Goal: Information Seeking & Learning: Learn about a topic

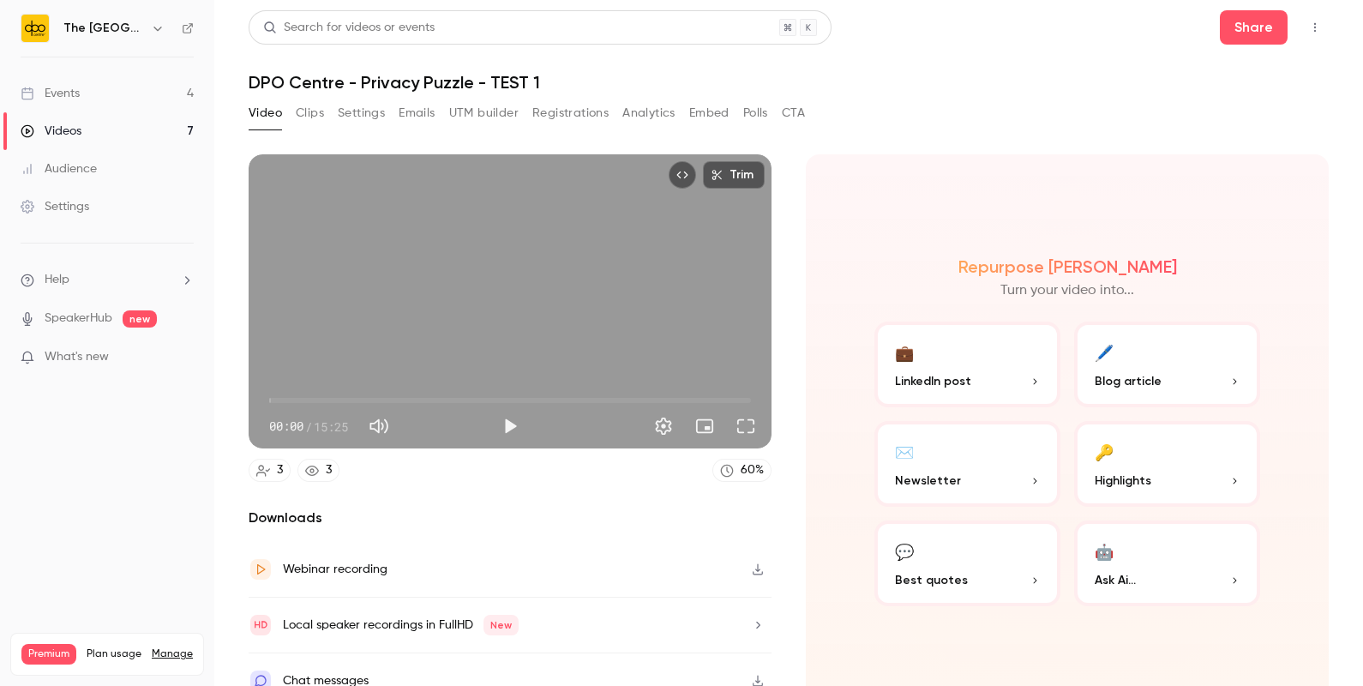
click at [154, 76] on link "Events 4" at bounding box center [107, 94] width 214 height 38
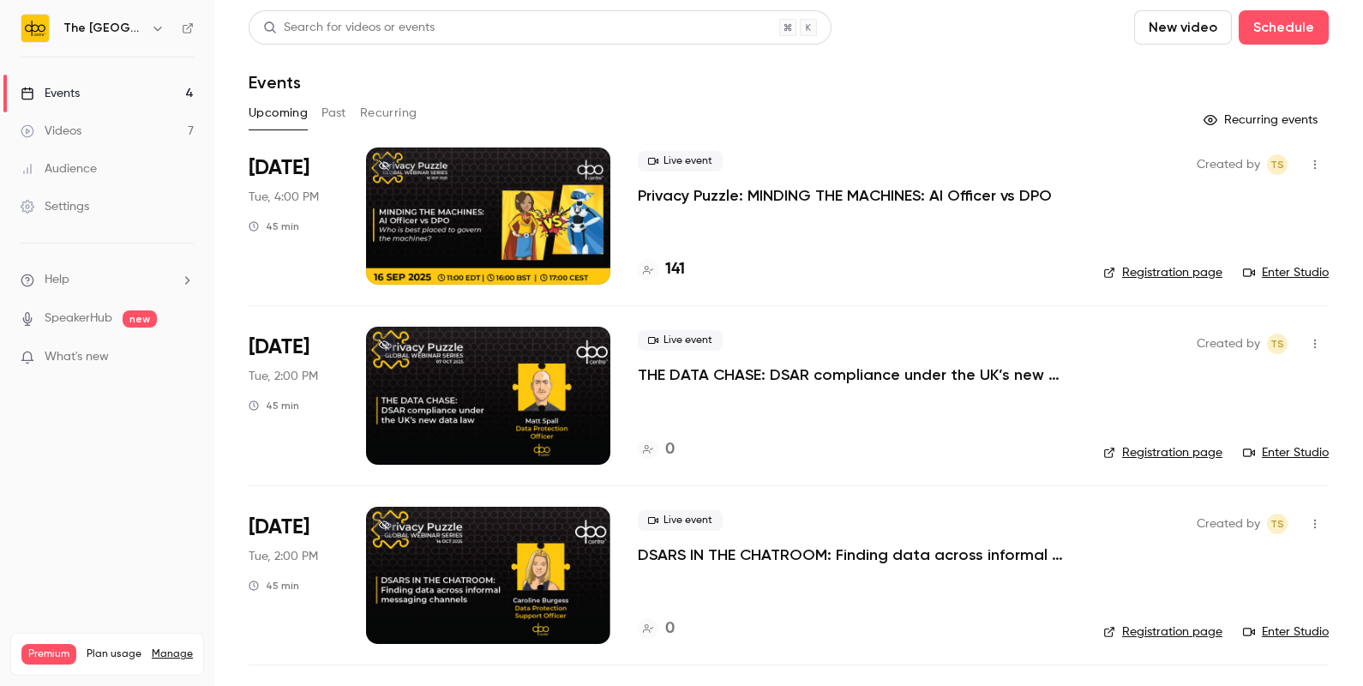
click at [728, 555] on p "DSARS IN THE CHATROOM: Finding data across informal messaging channels" at bounding box center [857, 554] width 438 height 21
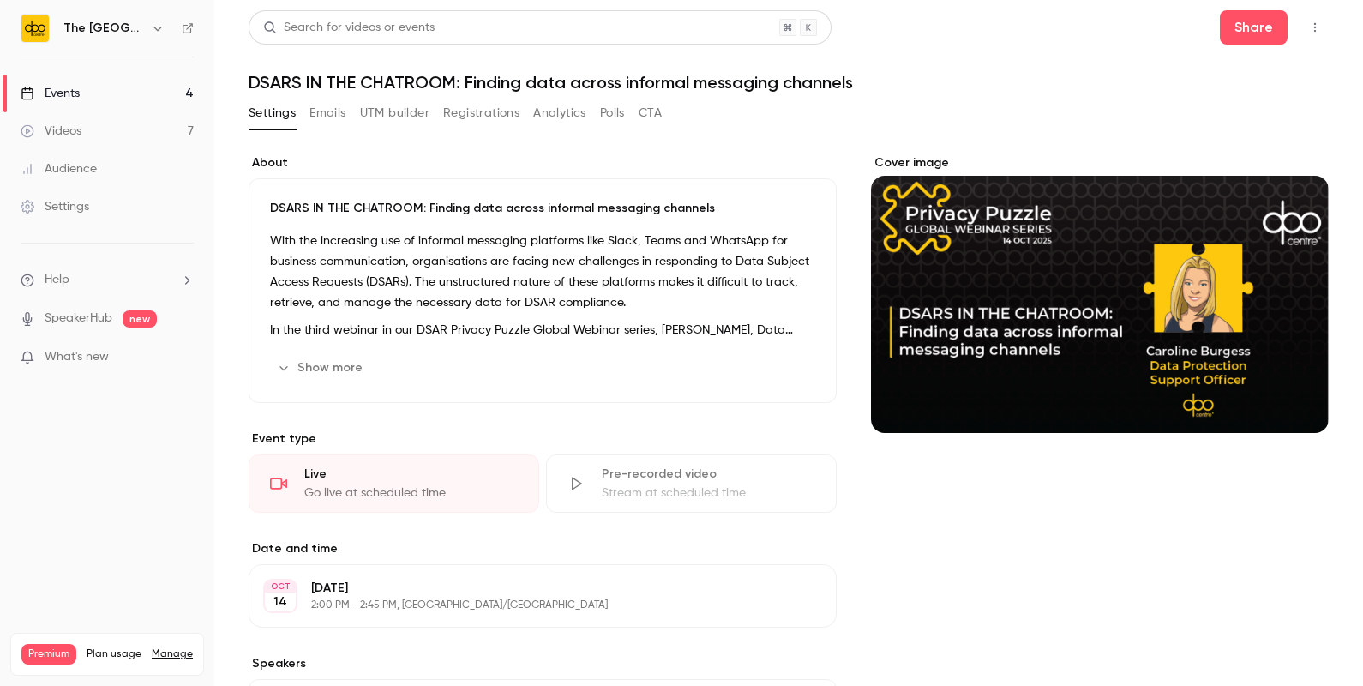
click at [318, 371] on button "Show more" at bounding box center [321, 367] width 103 height 27
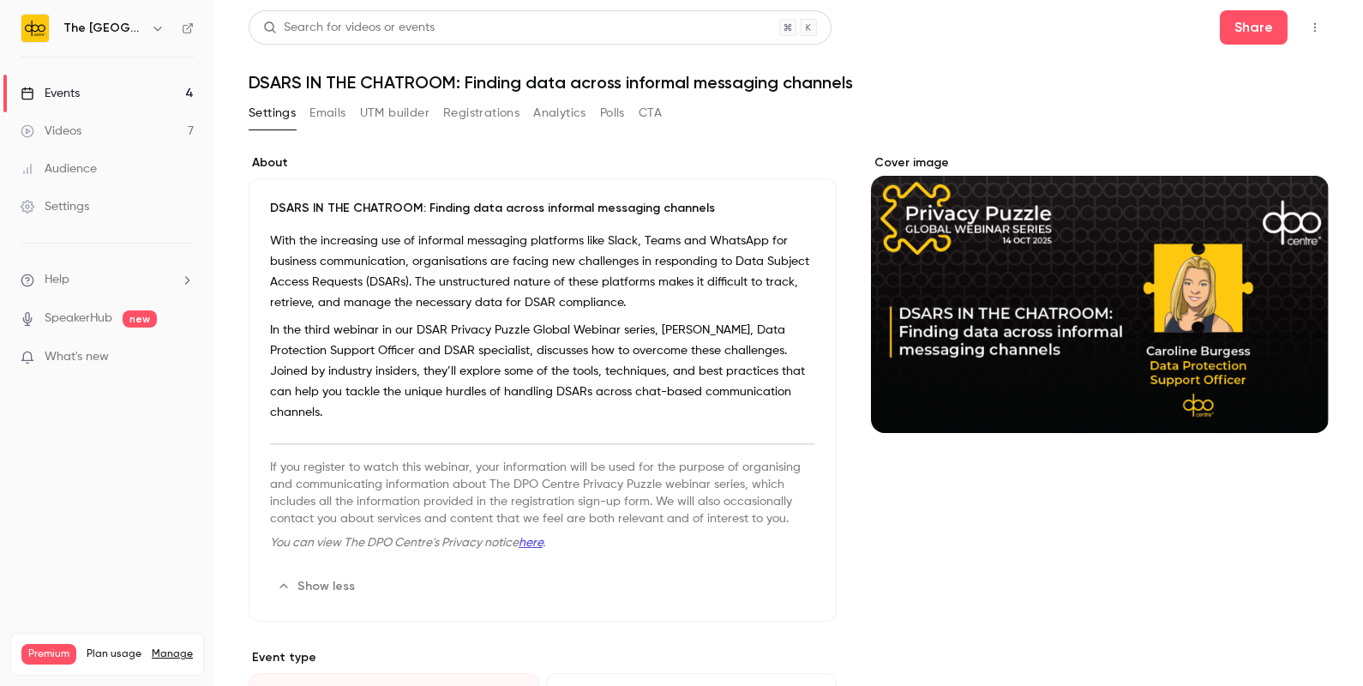
drag, startPoint x: 350, startPoint y: 412, endPoint x: 267, endPoint y: 198, distance: 229.1
click at [267, 198] on div "DSARS IN THE CHATROOM: Finding data across informal messaging channels With the…" at bounding box center [543, 399] width 588 height 443
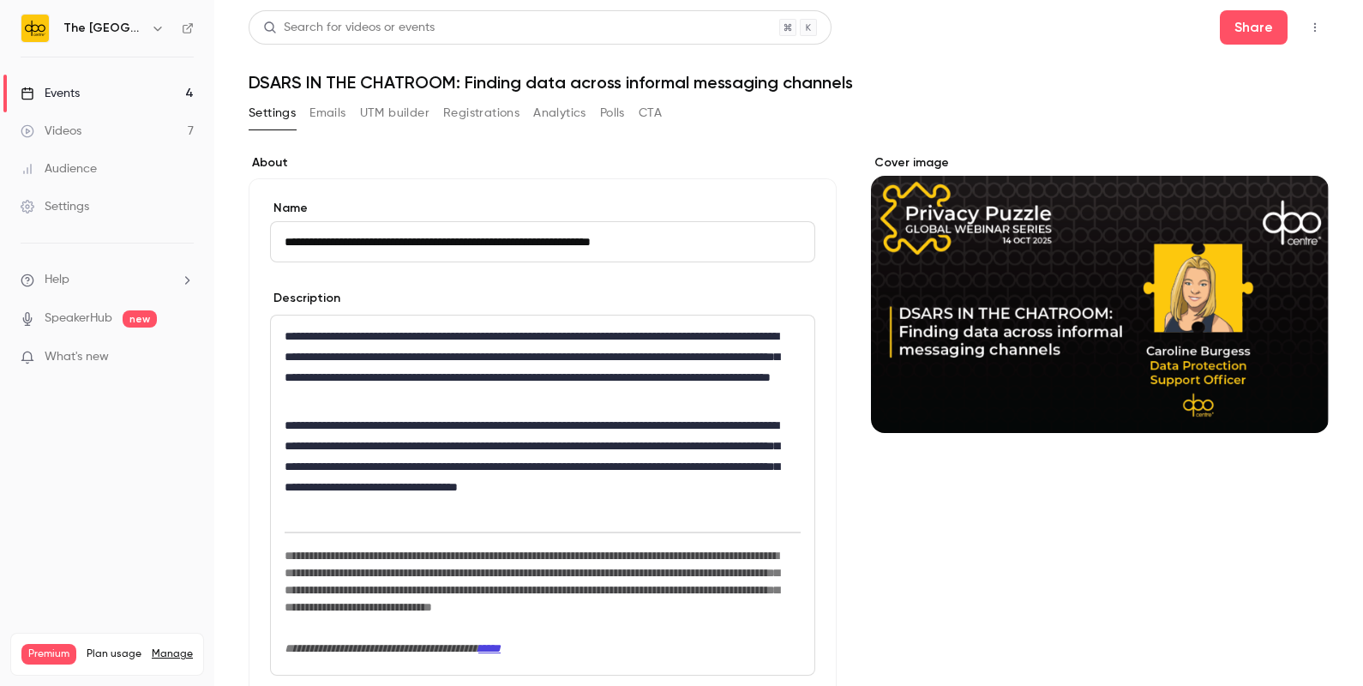
click at [493, 499] on p "**********" at bounding box center [539, 466] width 508 height 103
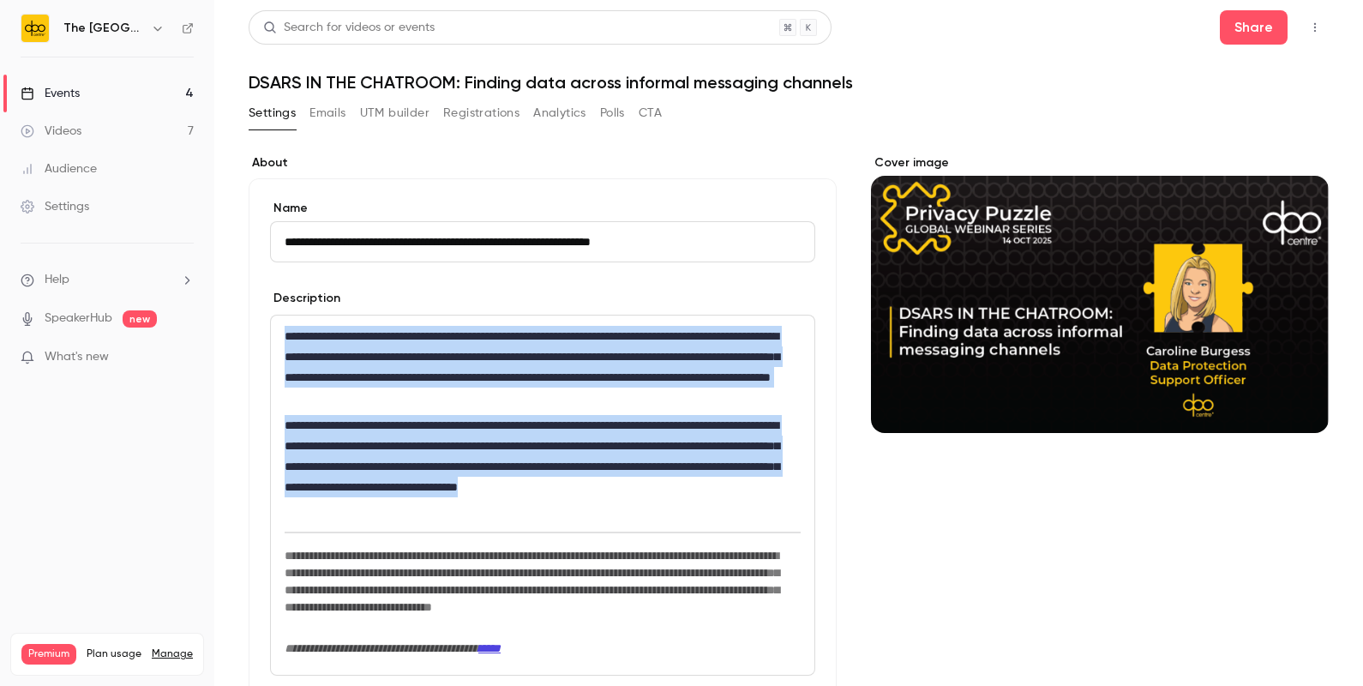
drag, startPoint x: 483, startPoint y: 502, endPoint x: 246, endPoint y: 337, distance: 288.8
click at [246, 337] on main "**********" at bounding box center [788, 343] width 1149 height 686
click at [55, 90] on div "Events" at bounding box center [50, 93] width 59 height 17
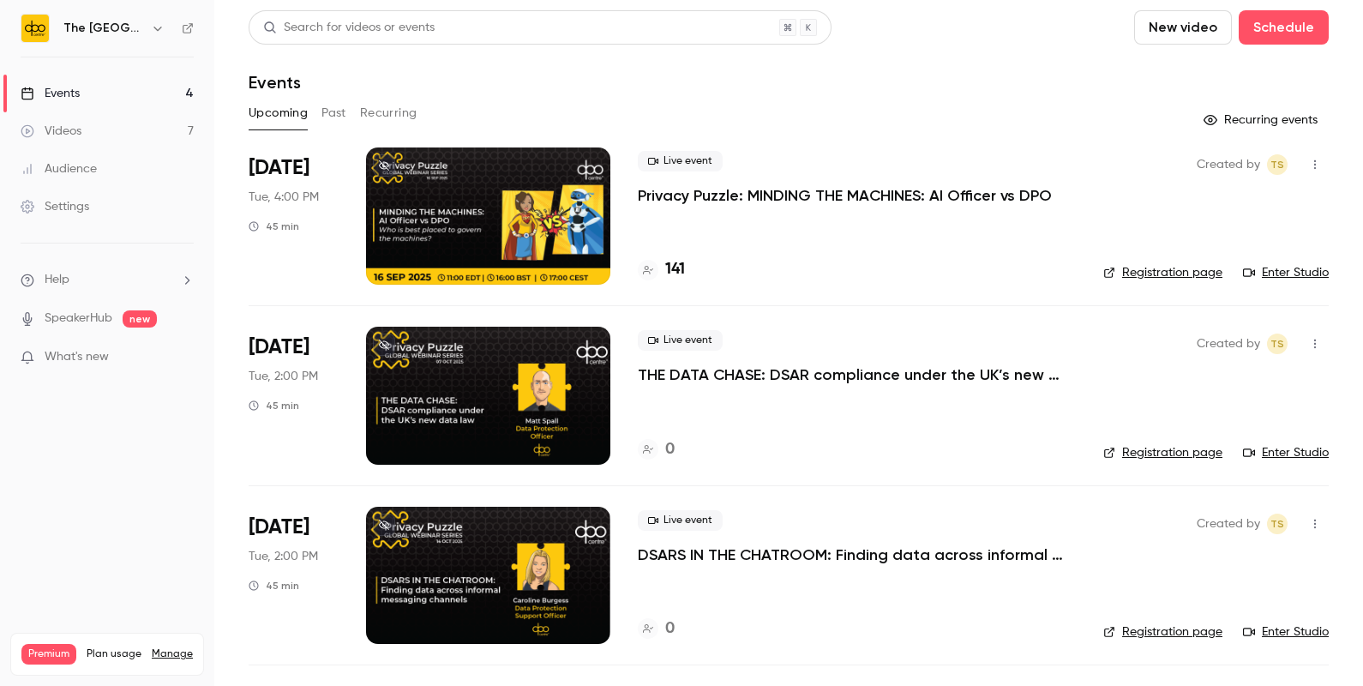
click at [330, 118] on button "Past" at bounding box center [334, 112] width 25 height 27
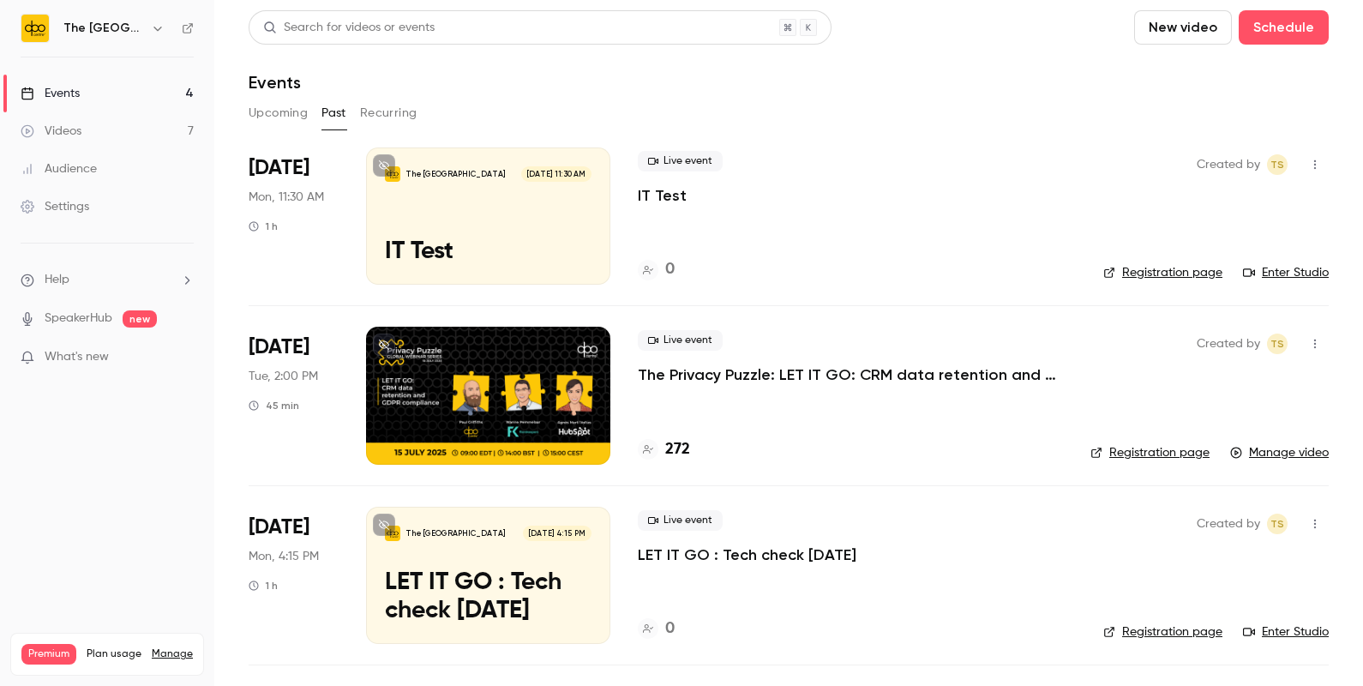
click at [299, 117] on button "Upcoming" at bounding box center [278, 112] width 59 height 27
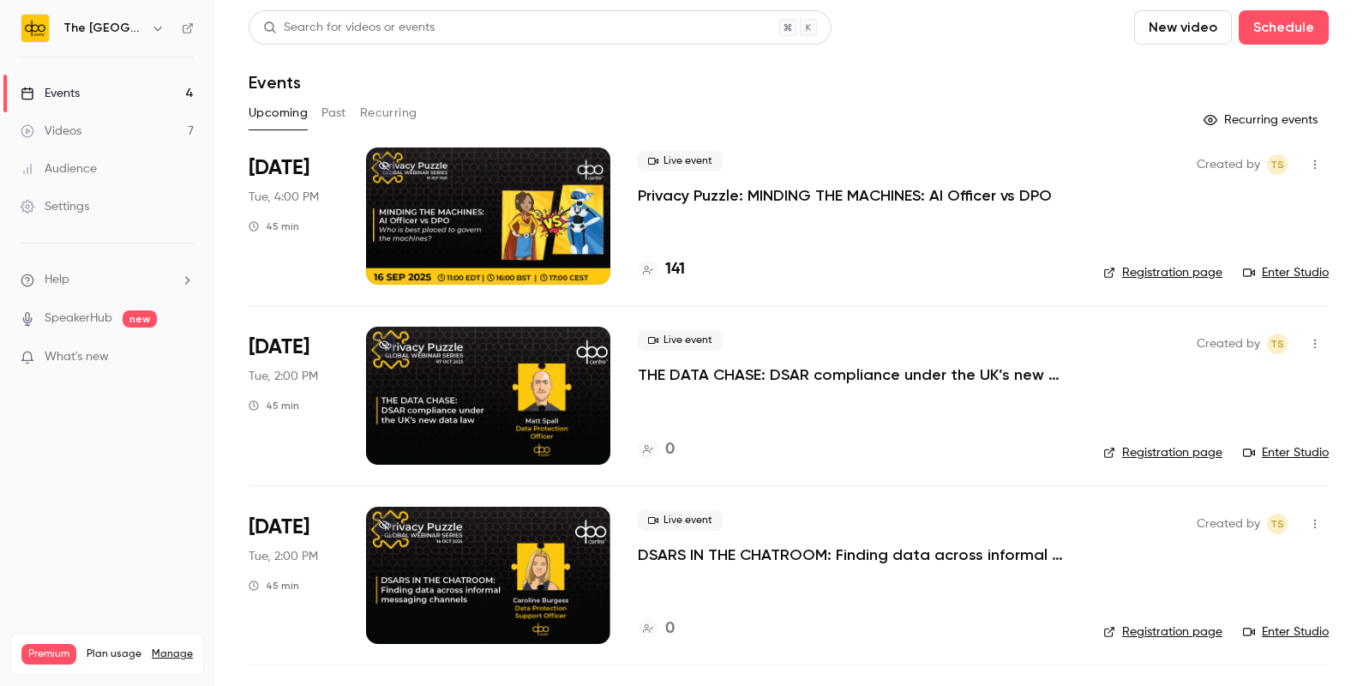
click at [911, 373] on p "THE DATA CHASE: DSAR compliance under the UK’s new data law" at bounding box center [857, 374] width 438 height 21
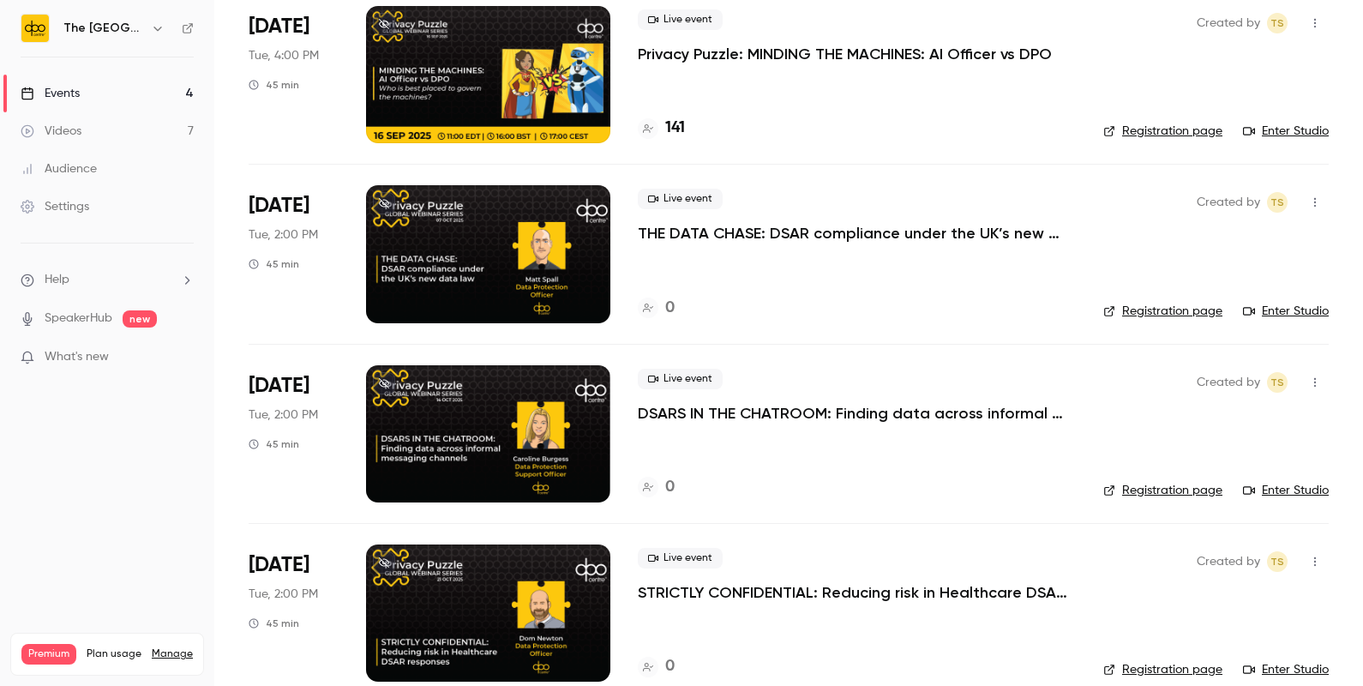
scroll to position [167, 0]
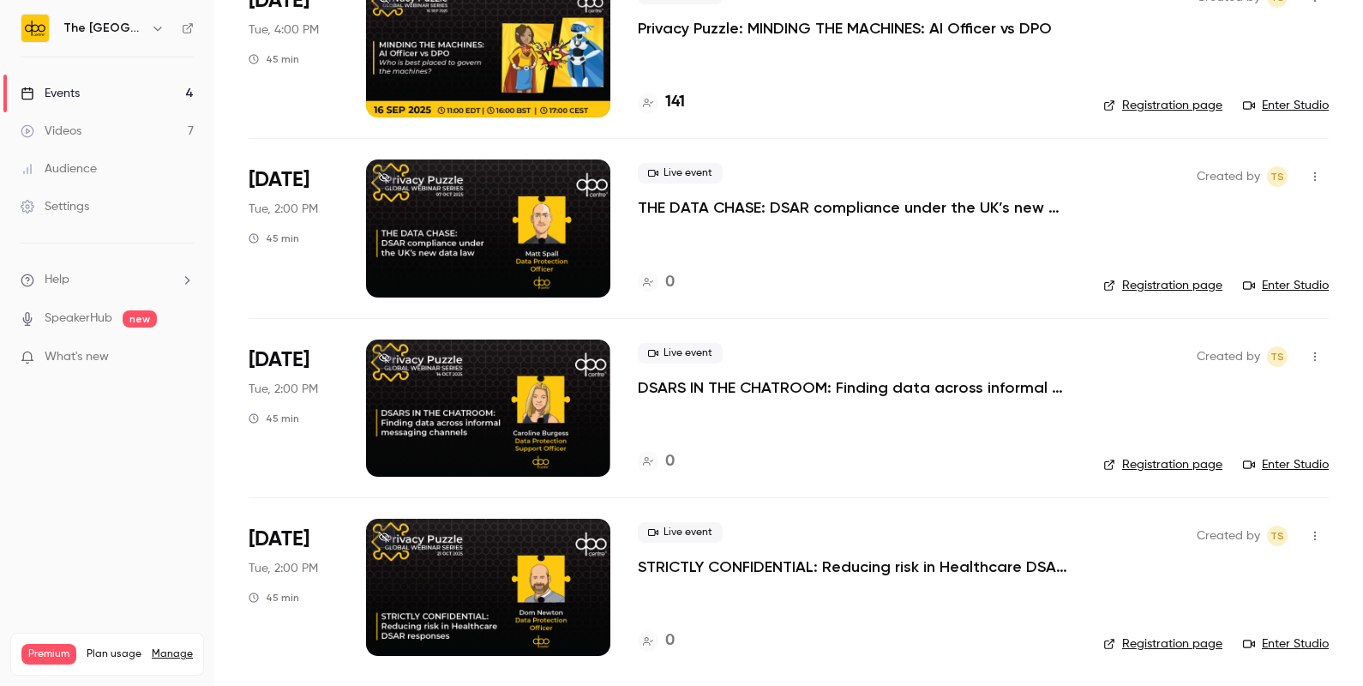
click at [689, 394] on p "DSARS IN THE CHATROOM: Finding data across informal messaging channels" at bounding box center [857, 387] width 438 height 21
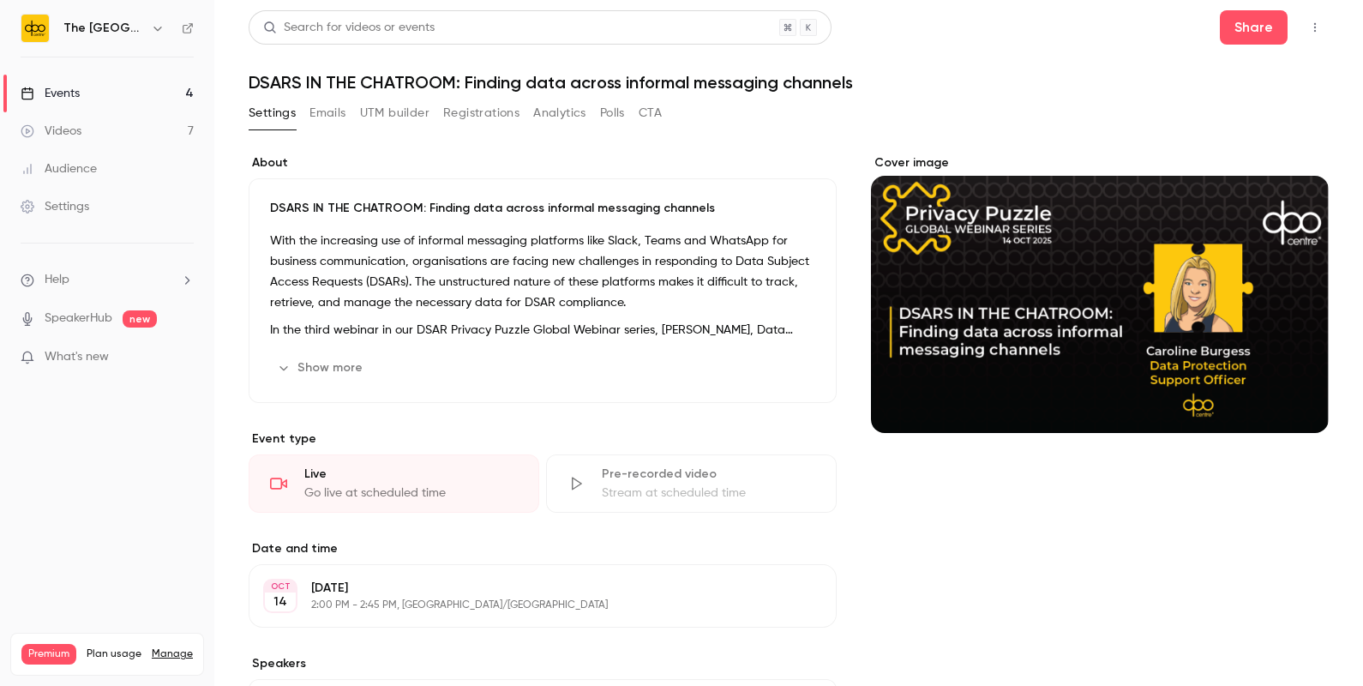
click at [335, 111] on button "Emails" at bounding box center [328, 112] width 36 height 27
